Goal: Task Accomplishment & Management: Manage account settings

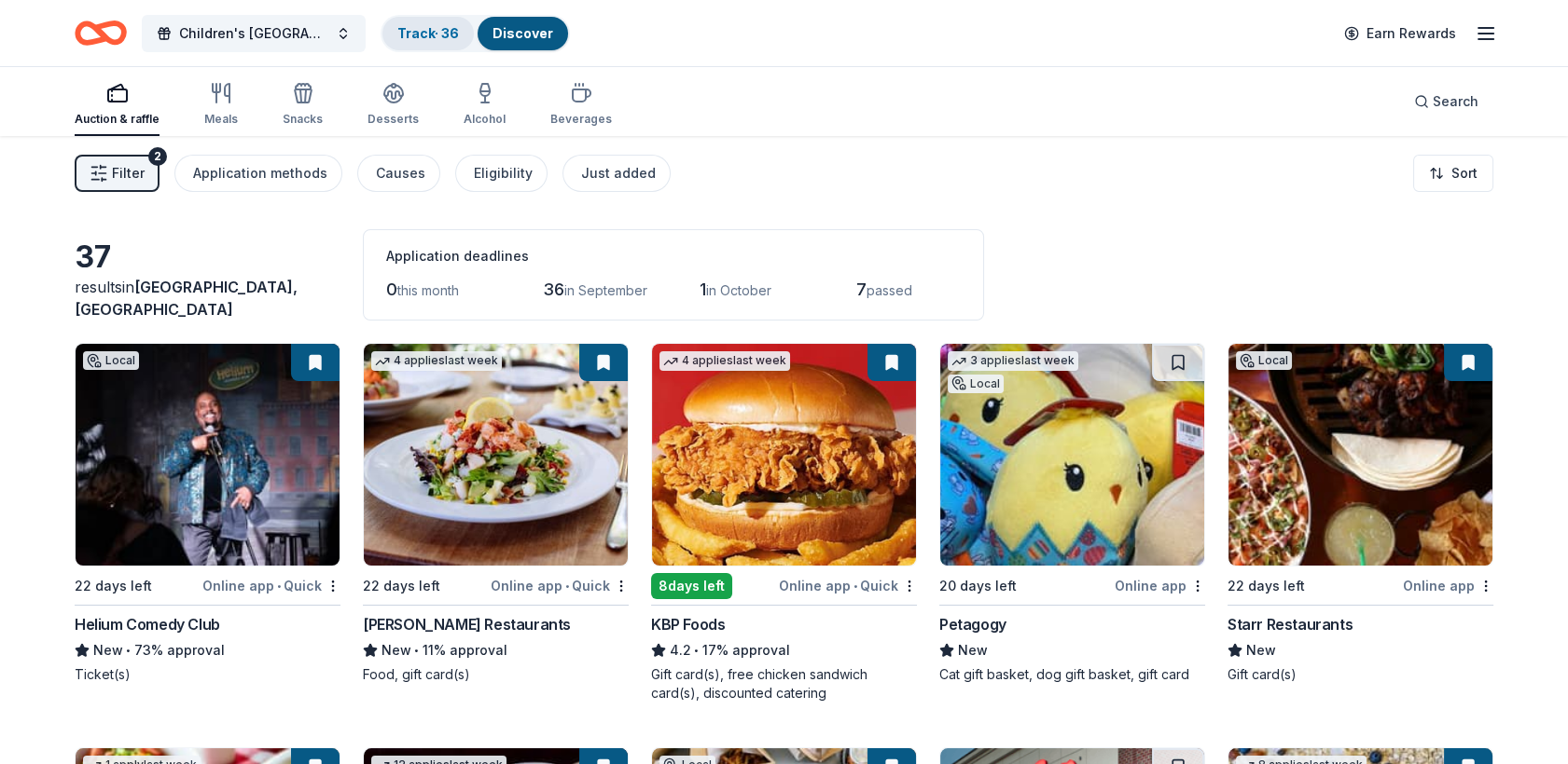
click at [426, 27] on link "Track · 36" at bounding box center [428, 34] width 61 height 16
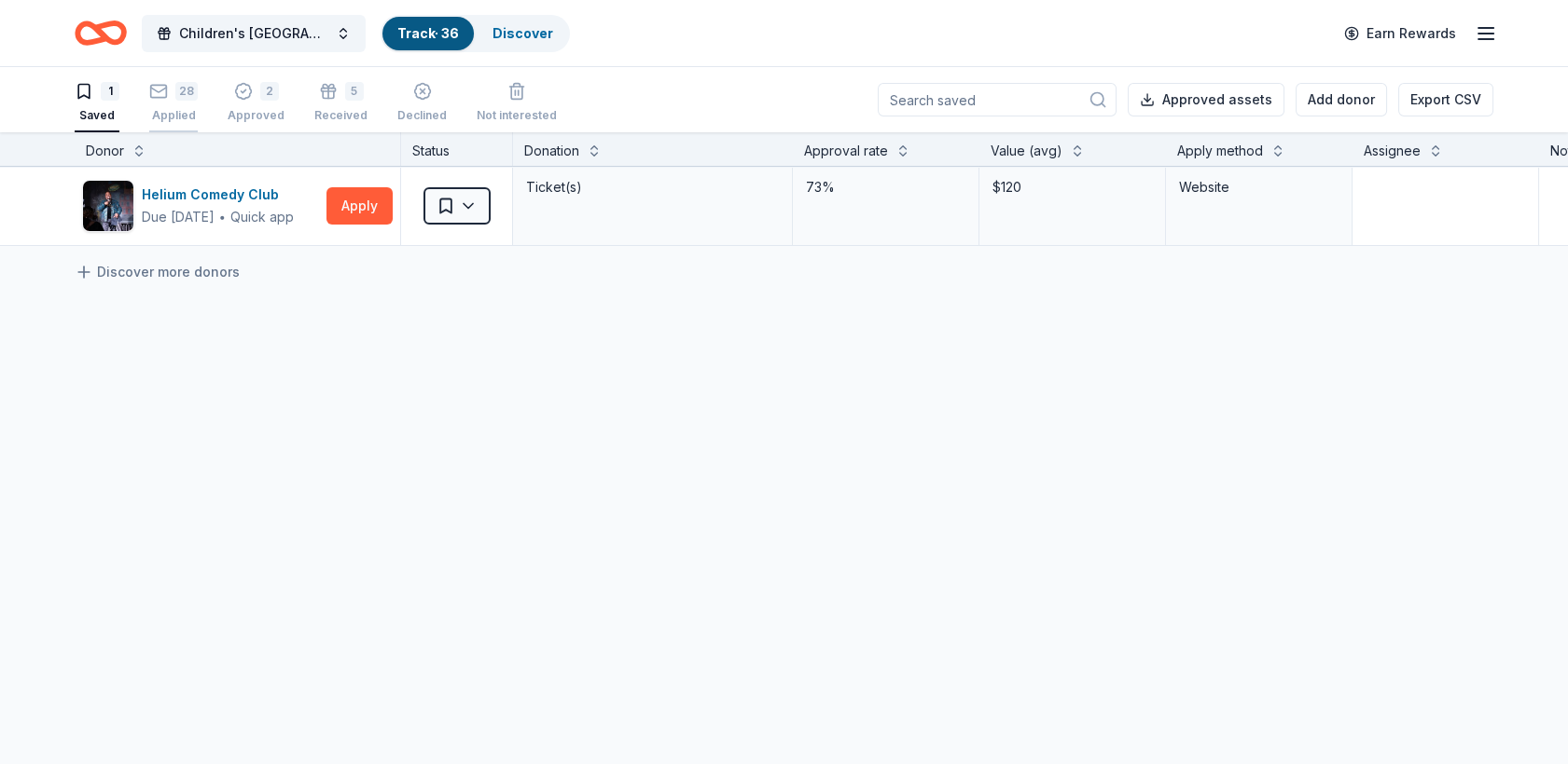
click at [164, 115] on div "Applied" at bounding box center [173, 115] width 48 height 15
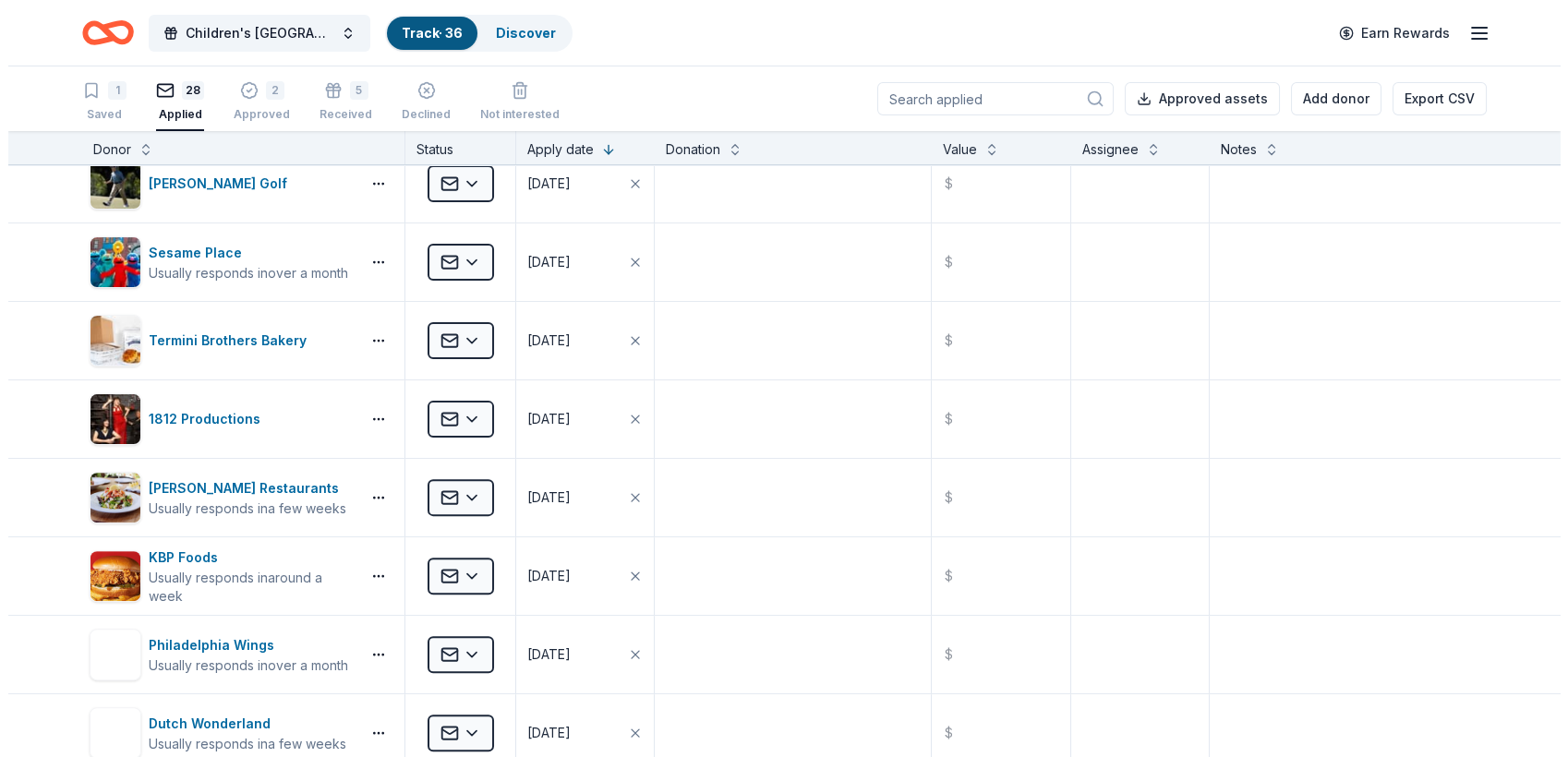
scroll to position [1441, 0]
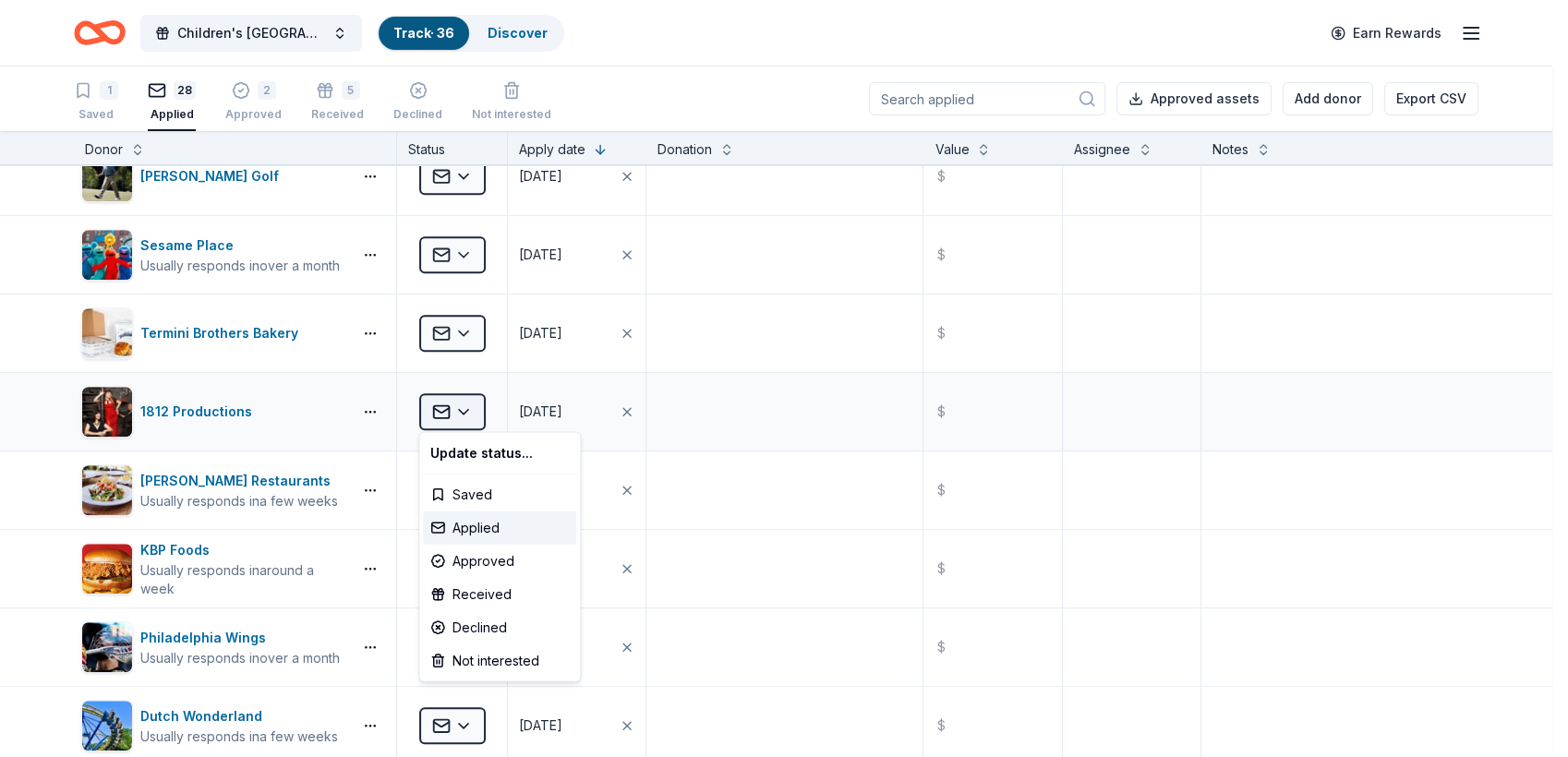
click at [462, 407] on html "Children's [GEOGRAPHIC_DATA] (CHOP) Buddy Walk and Family Fun Day Track · 36 Di…" at bounding box center [784, 378] width 1568 height 757
click at [482, 561] on div "Approved" at bounding box center [500, 561] width 153 height 33
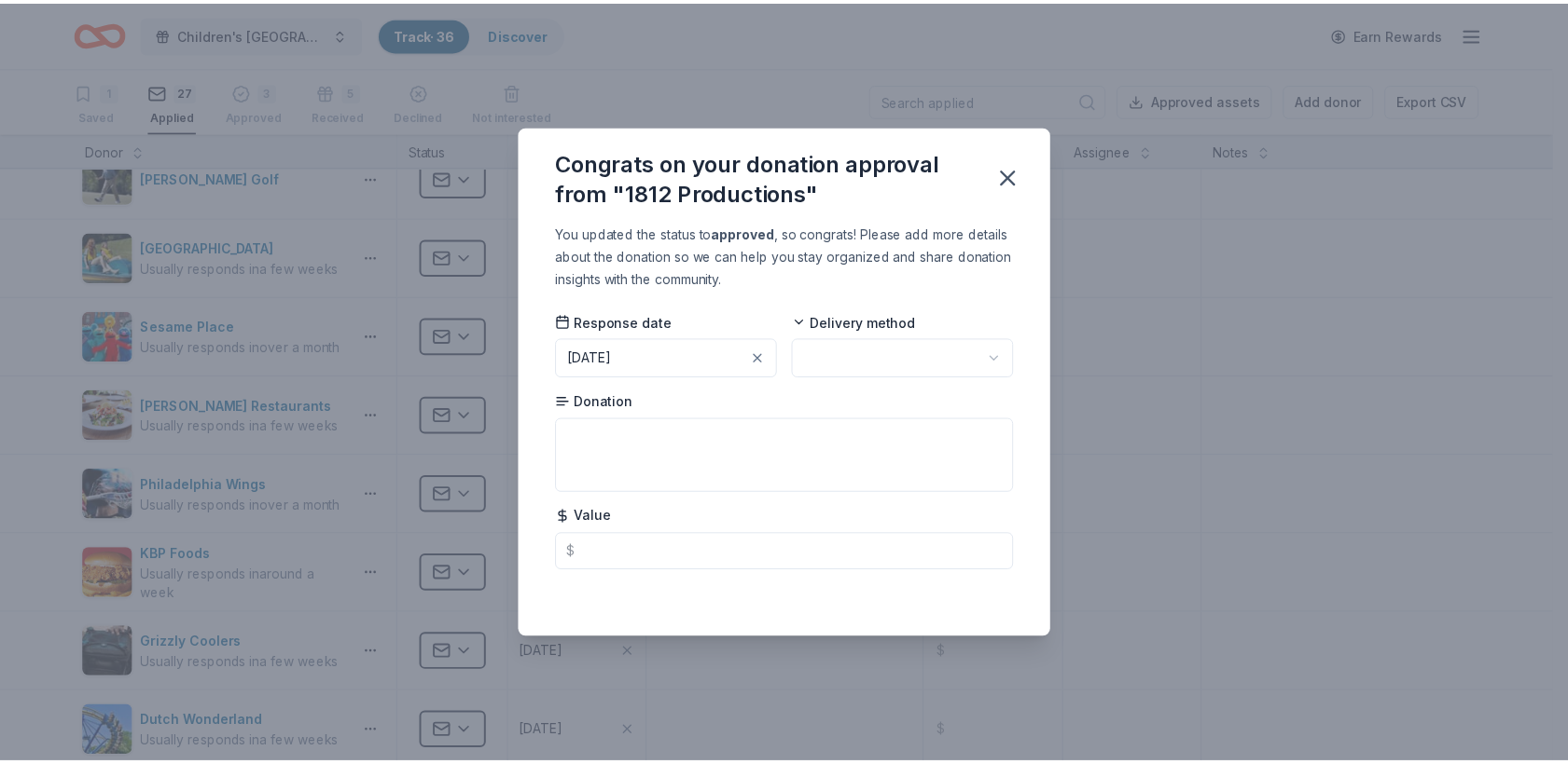
scroll to position [1375, 0]
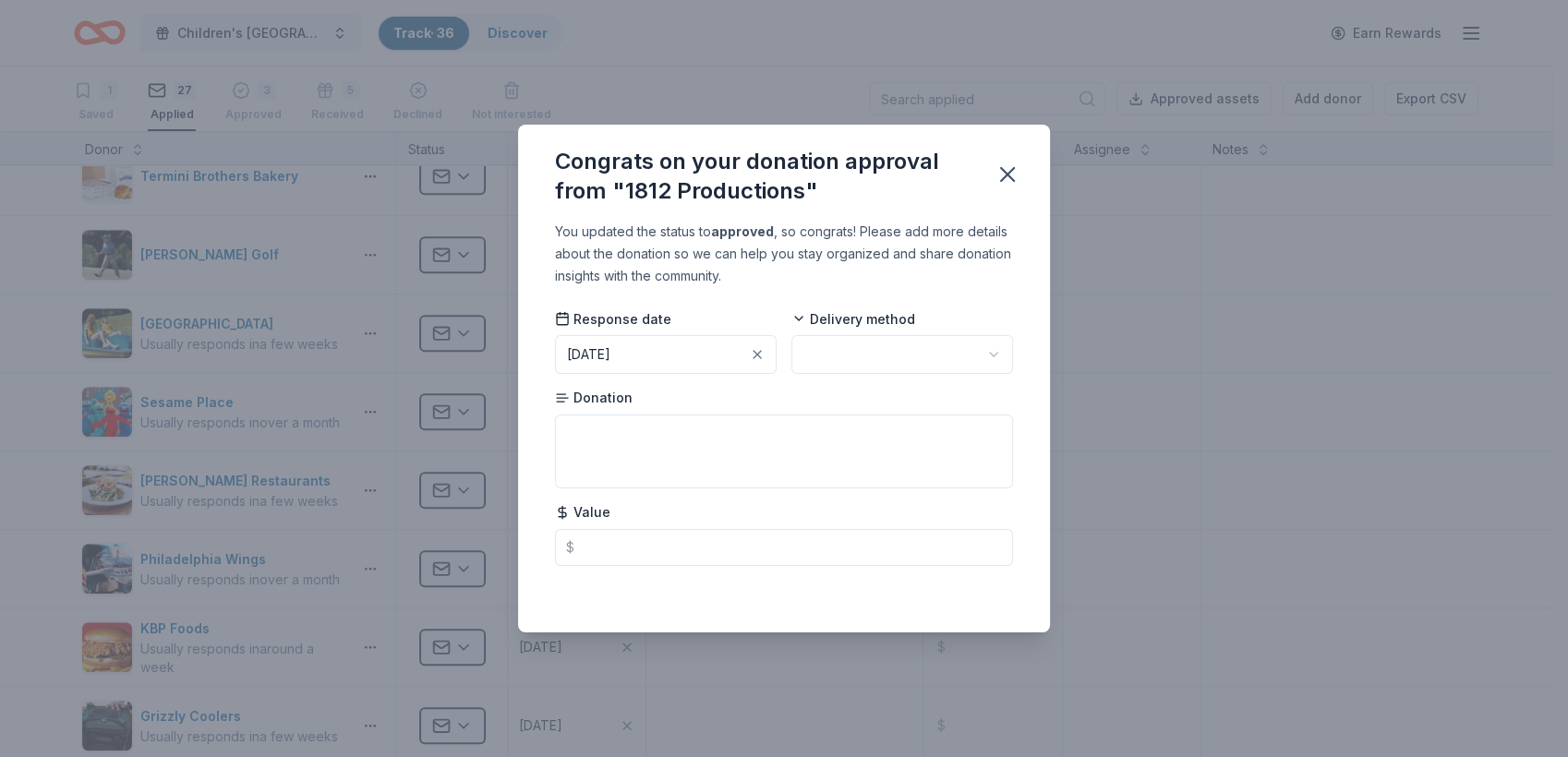
click at [806, 359] on html "Children's [GEOGRAPHIC_DATA] (CHOP) Buddy Walk and Family Fun Day Track · 36 Di…" at bounding box center [784, 378] width 1568 height 757
click at [596, 441] on textarea at bounding box center [784, 452] width 457 height 74
type textarea "2"
type textarea "Certificate for 2 tickets"
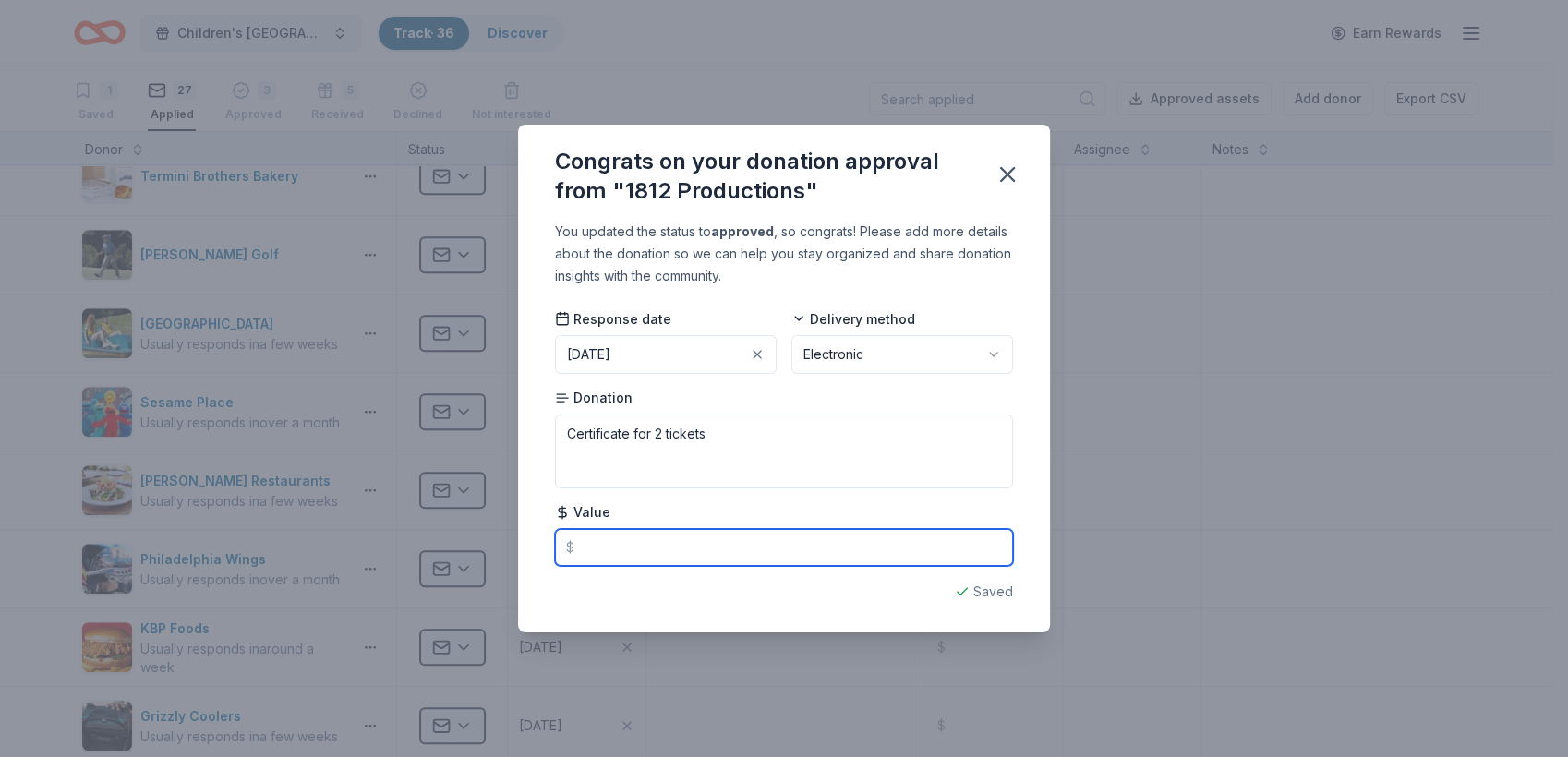
click at [590, 540] on input "text" at bounding box center [784, 548] width 457 height 37
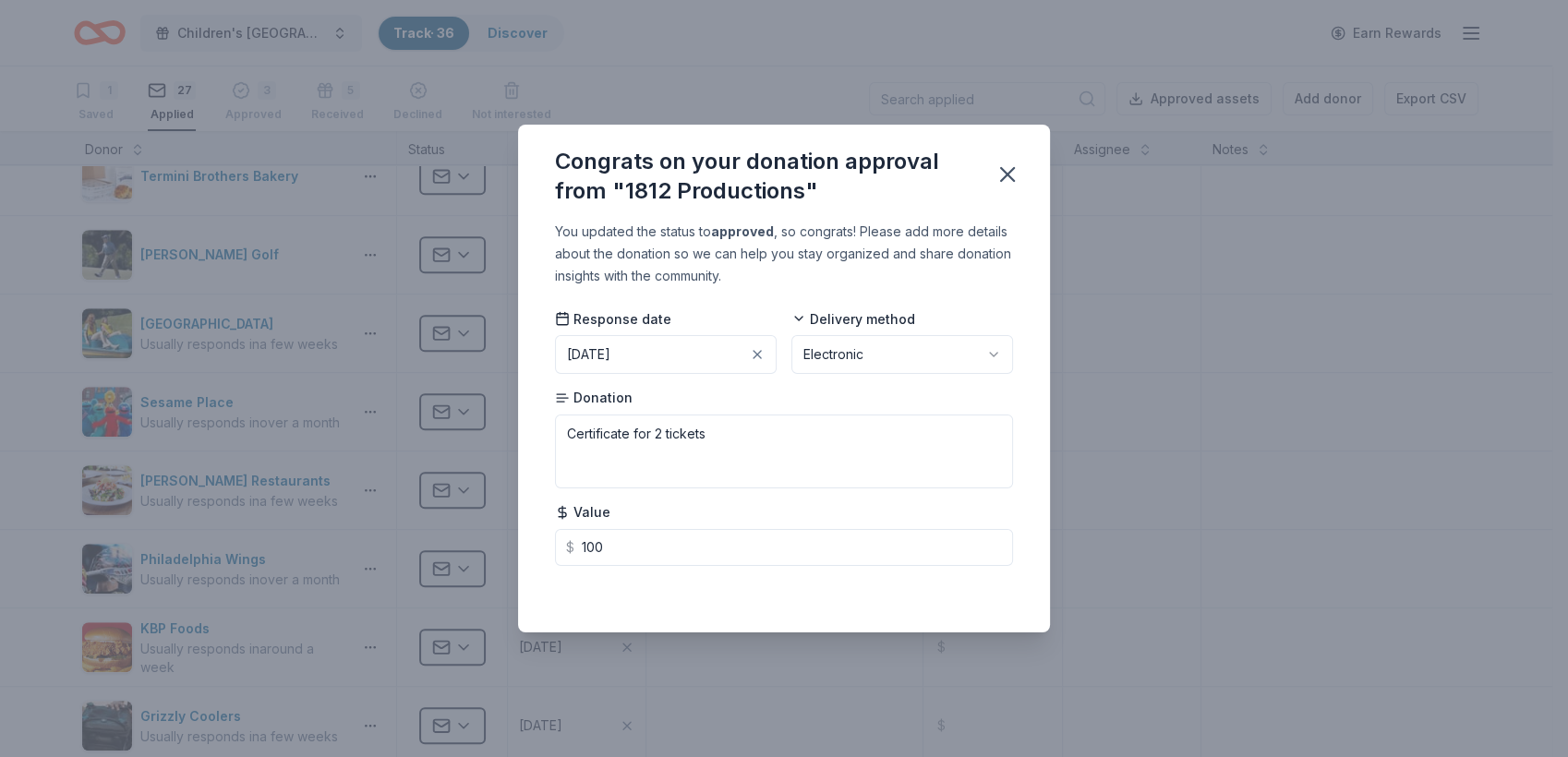
type input "100.00"
click at [687, 352] on button "[DATE]" at bounding box center [666, 355] width 222 height 39
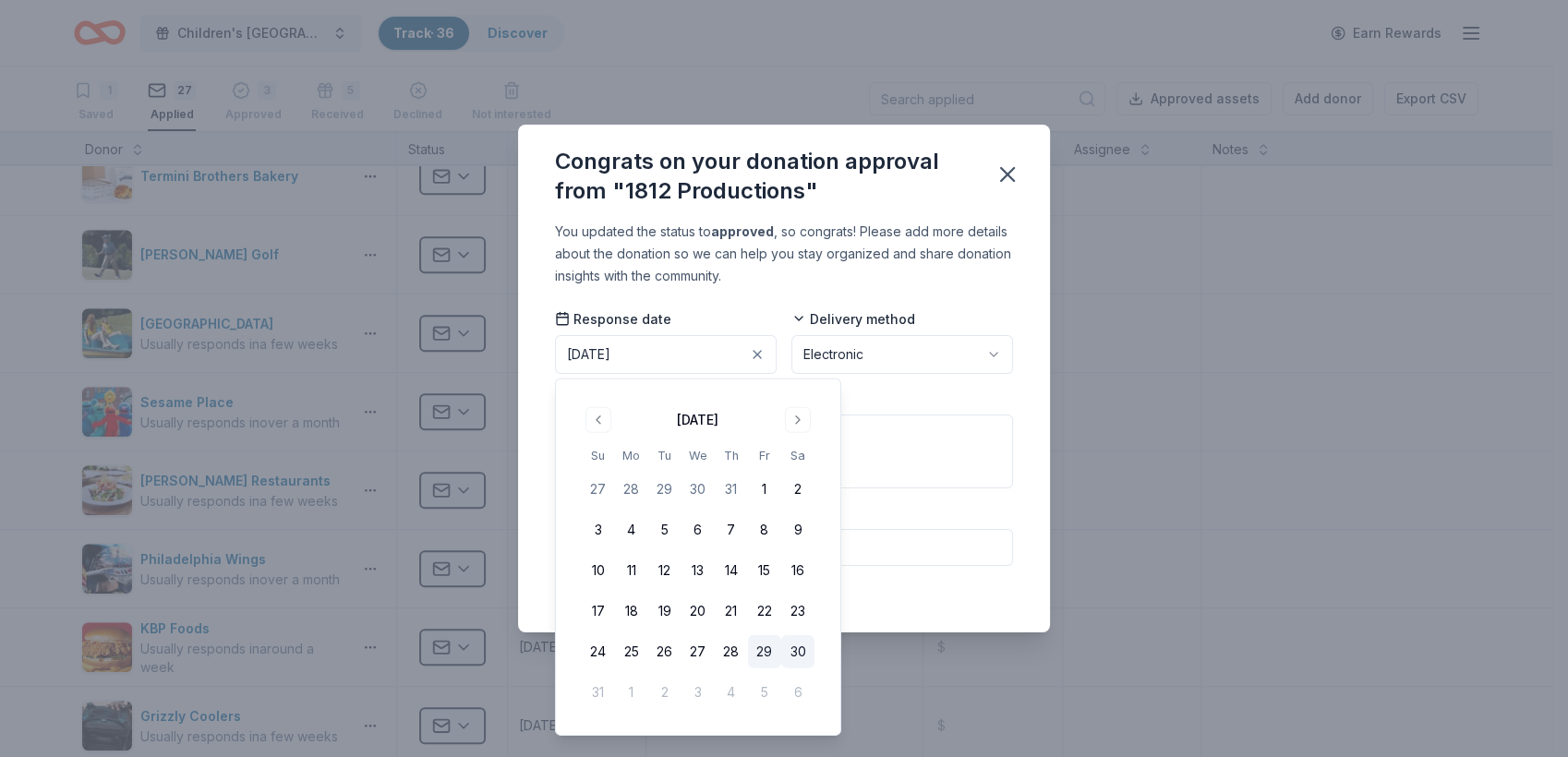
click at [762, 655] on button "29" at bounding box center [764, 652] width 33 height 33
click at [1089, 480] on div "Congrats on your donation approval from "1812 Productions" You updated the stat…" at bounding box center [784, 378] width 1568 height 757
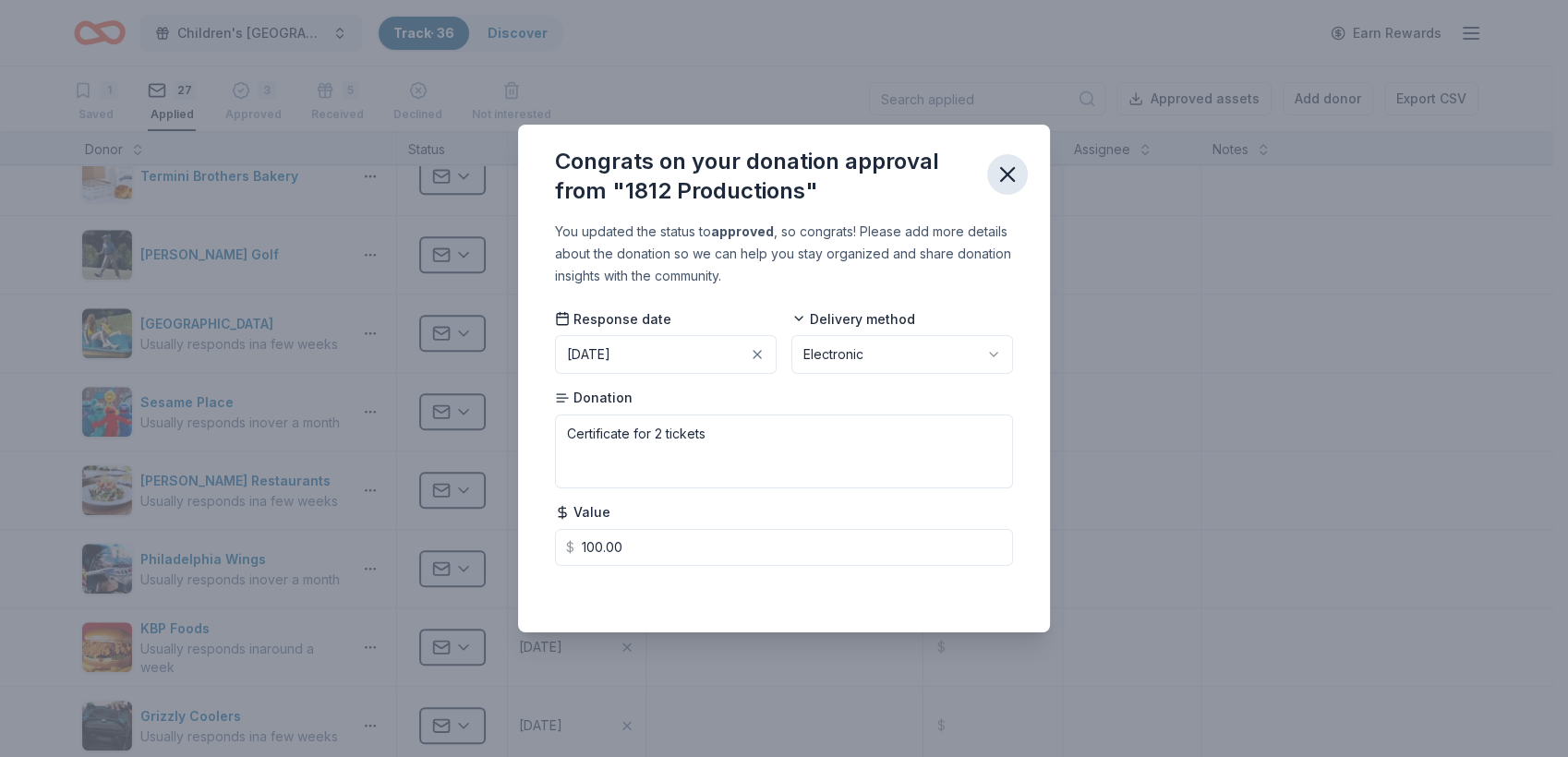
click at [1007, 177] on icon "button" at bounding box center [1007, 174] width 25 height 25
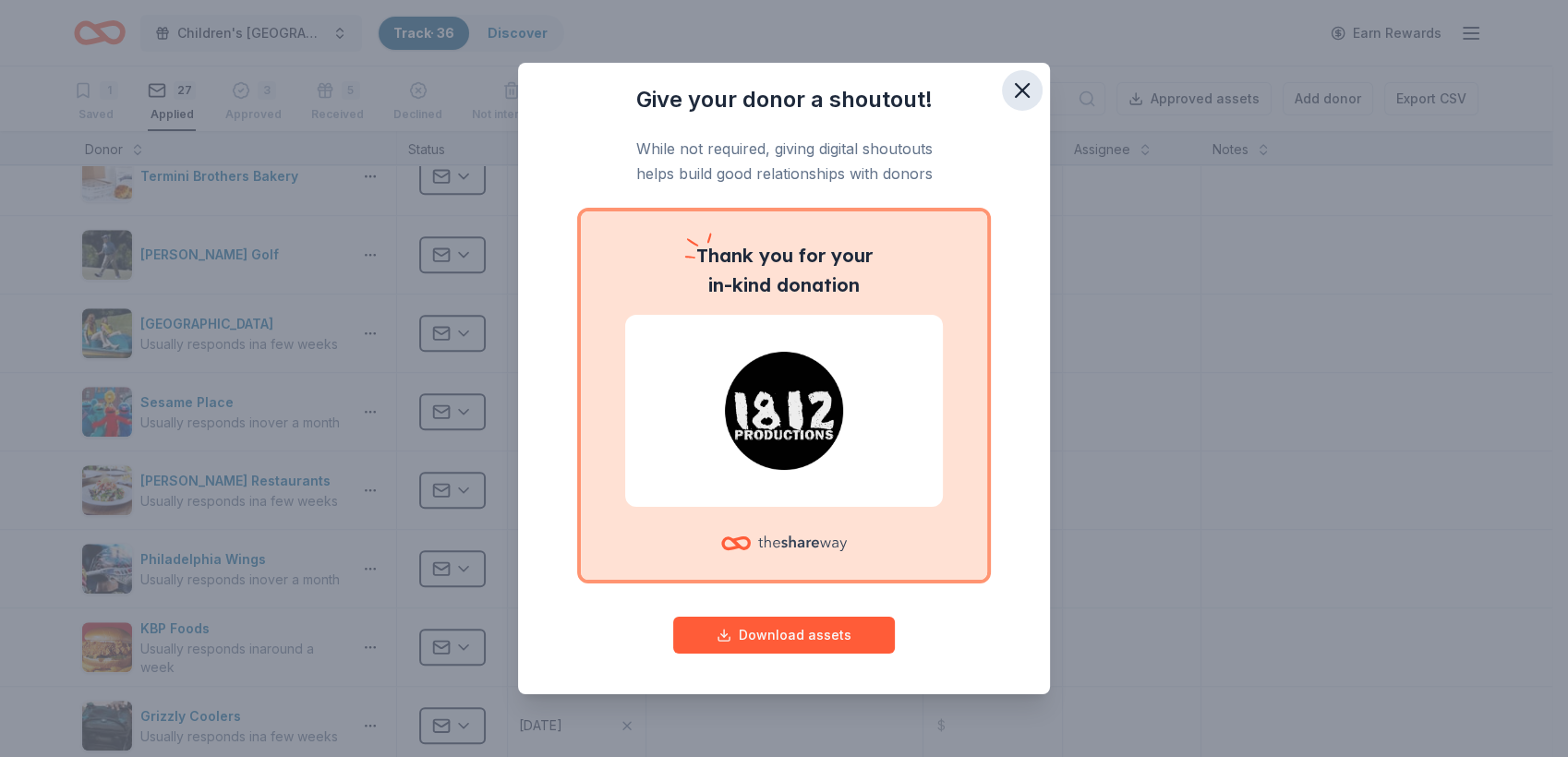
click at [1016, 93] on icon "button" at bounding box center [1022, 90] width 25 height 25
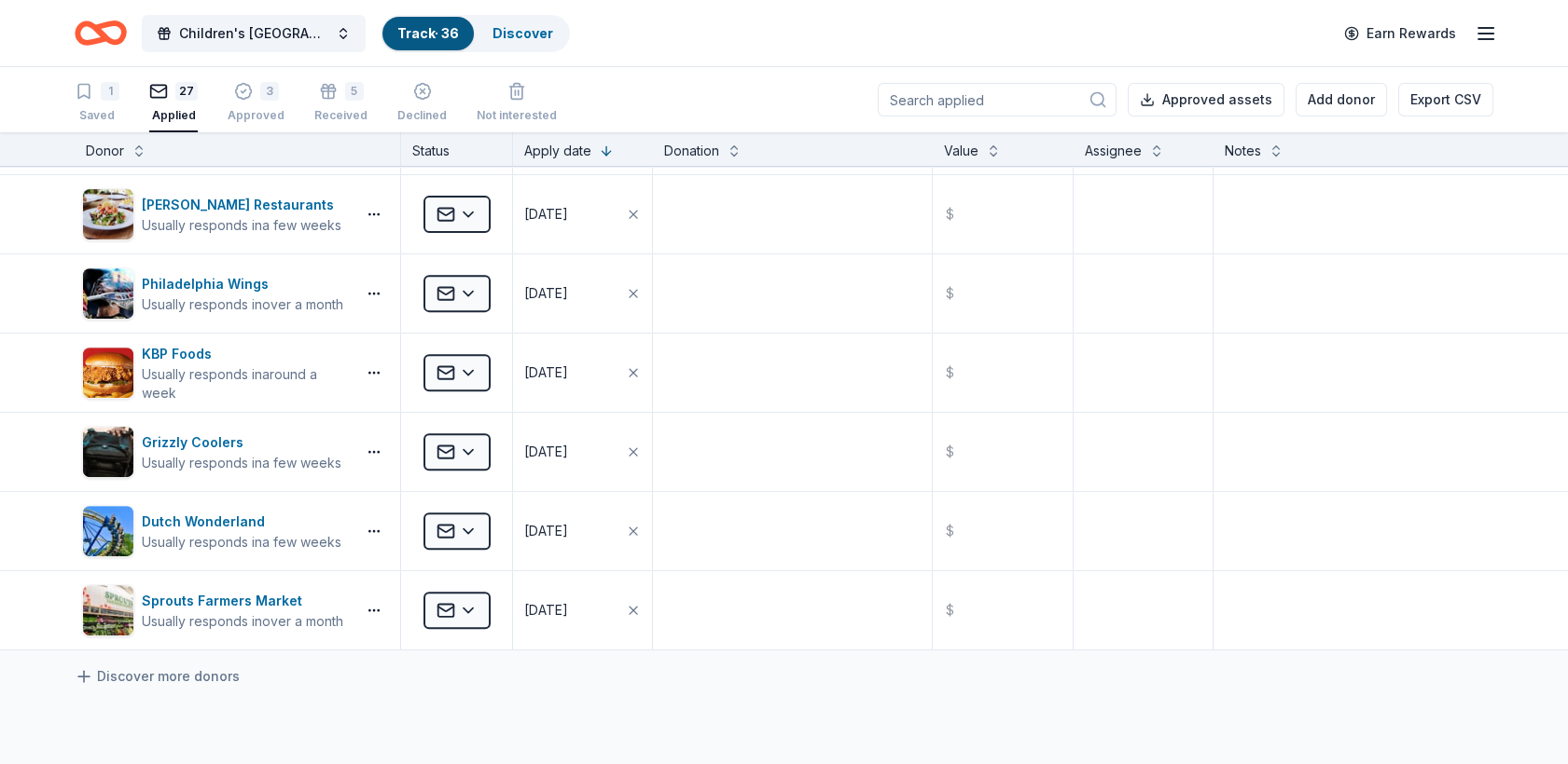
scroll to position [1887, 0]
